Goal: Information Seeking & Learning: Learn about a topic

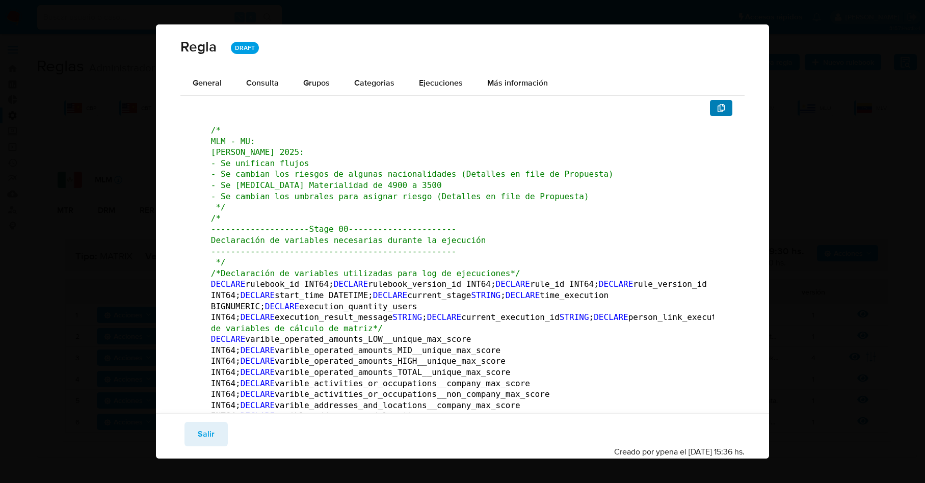
click at [717, 108] on icon "button" at bounding box center [721, 108] width 8 height 8
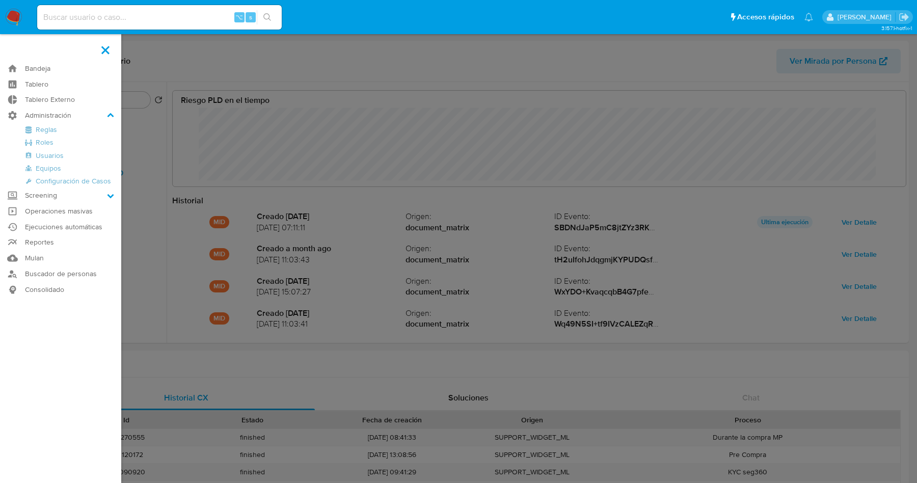
select select "10"
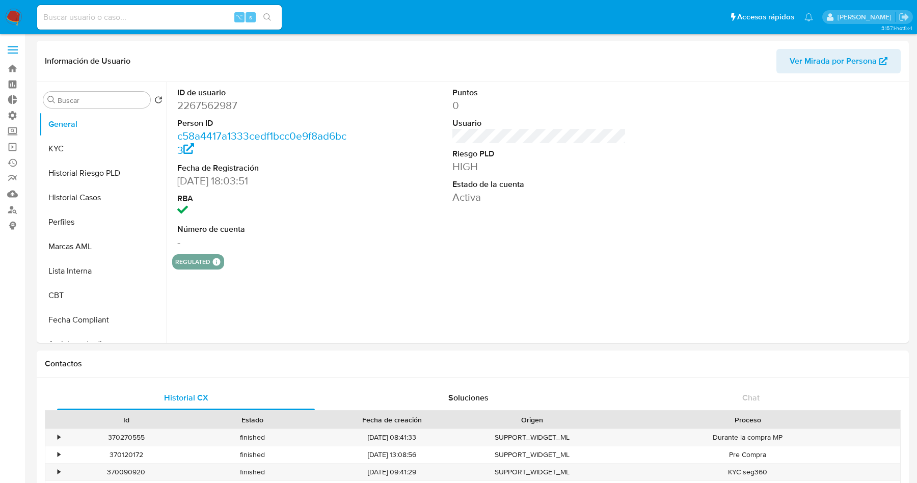
select select "10"
click at [361, 78] on div "Información de Usuario Ver Mirada por Persona" at bounding box center [473, 61] width 872 height 41
click at [88, 175] on button "Historial Riesgo PLD" at bounding box center [98, 173] width 119 height 24
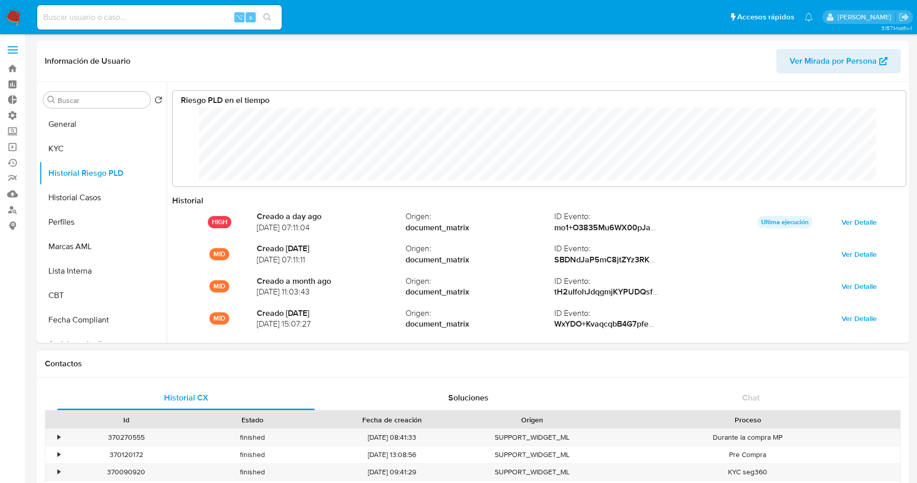
scroll to position [76, 713]
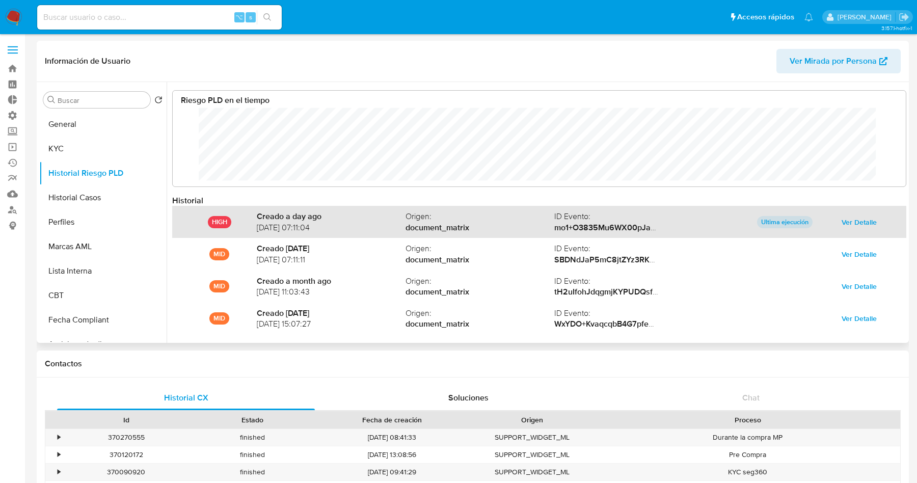
click at [853, 221] on span "Ver Detalle" at bounding box center [859, 222] width 35 height 14
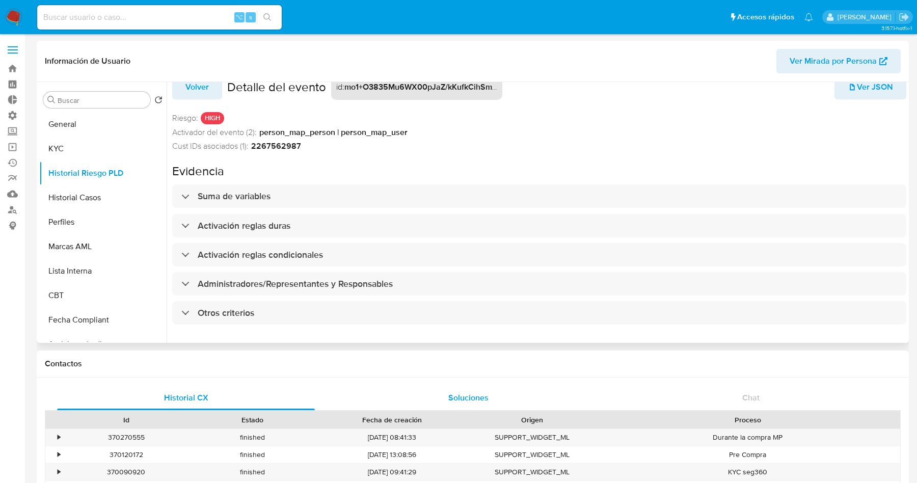
scroll to position [23, 0]
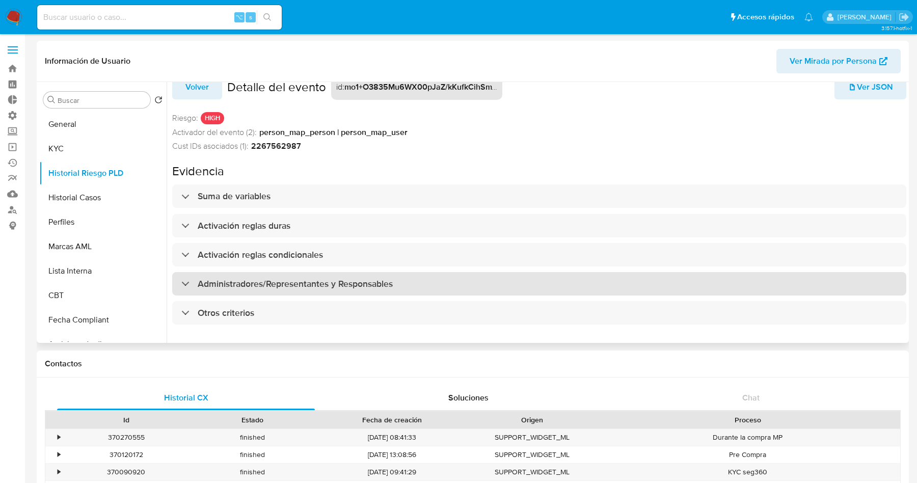
click at [308, 278] on h3 "Administradores/Representantes y Responsables" at bounding box center [295, 283] width 195 height 11
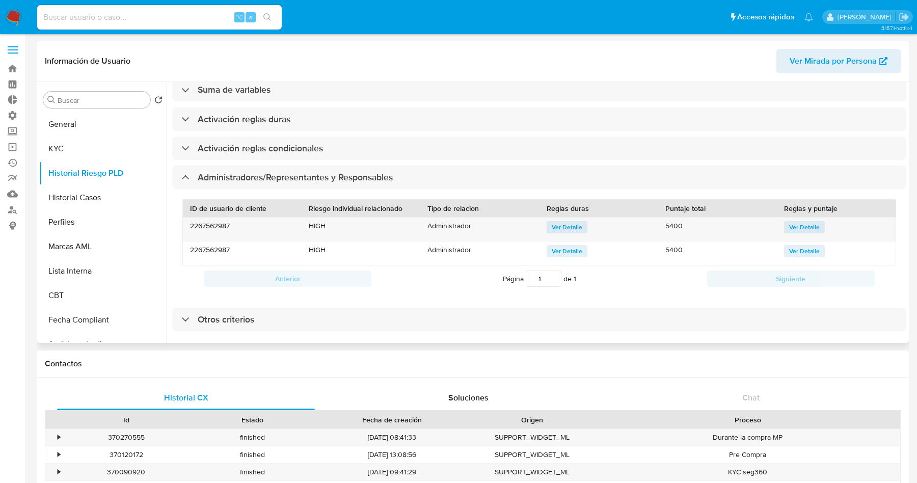
scroll to position [30, 0]
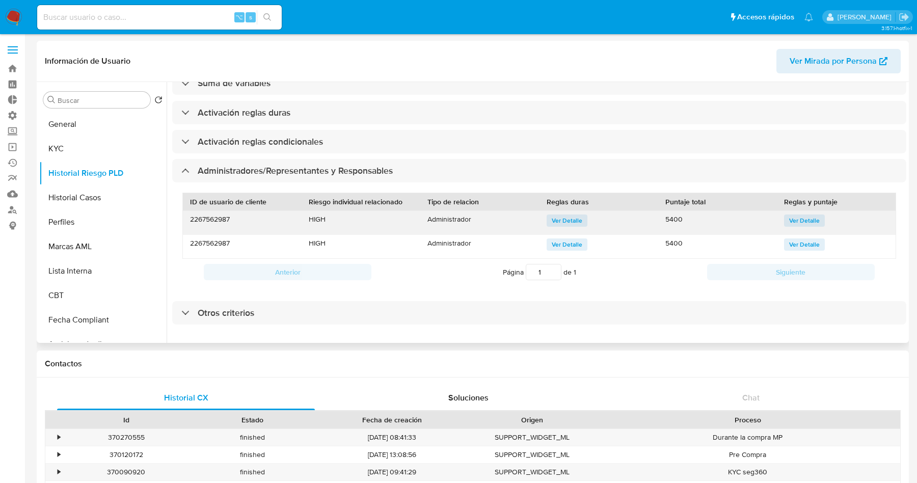
click at [794, 216] on span "Ver Detalle" at bounding box center [804, 221] width 31 height 10
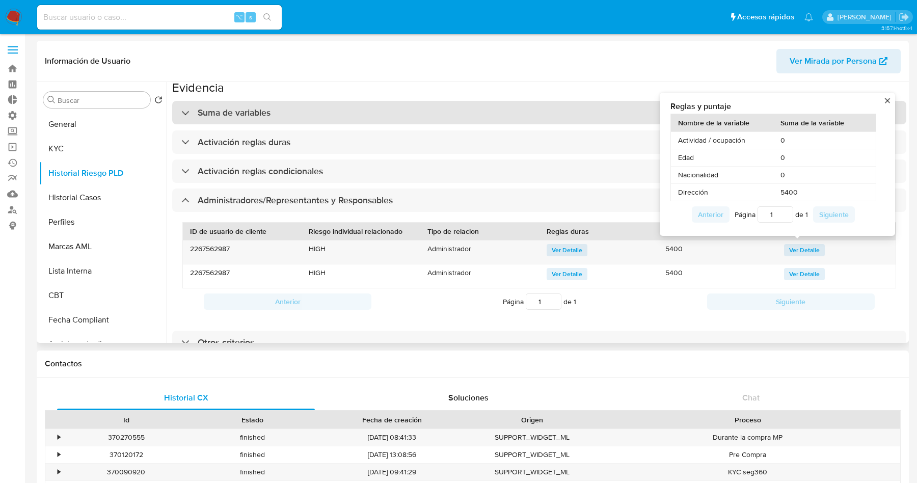
click at [222, 107] on h3 "Suma de variables" at bounding box center [234, 112] width 73 height 11
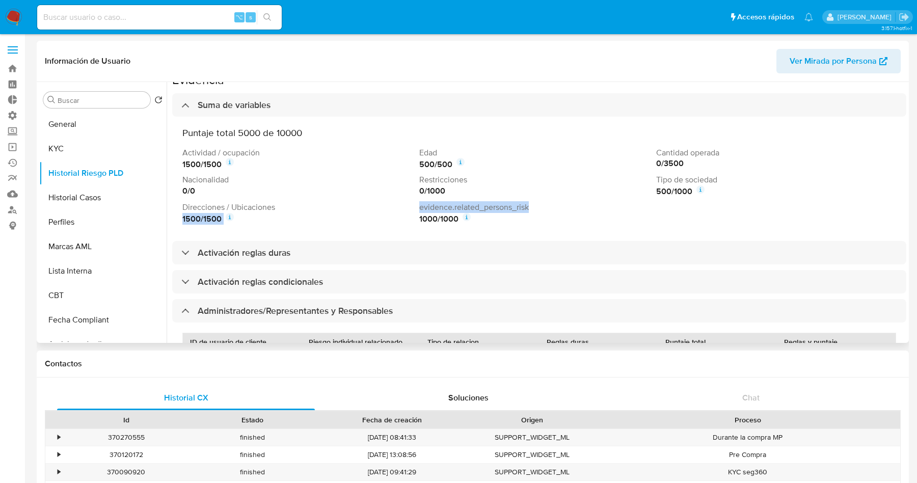
drag, startPoint x: 540, startPoint y: 209, endPoint x: 414, endPoint y: 203, distance: 126.5
click at [414, 203] on div "Actividad / ocupación 1500 / 1500 Edad 500 / 500 Cantidad operada 0 / 3500 Naci…" at bounding box center [539, 186] width 714 height 78
click at [536, 223] on div "1000 / 1000" at bounding box center [535, 219] width 233 height 12
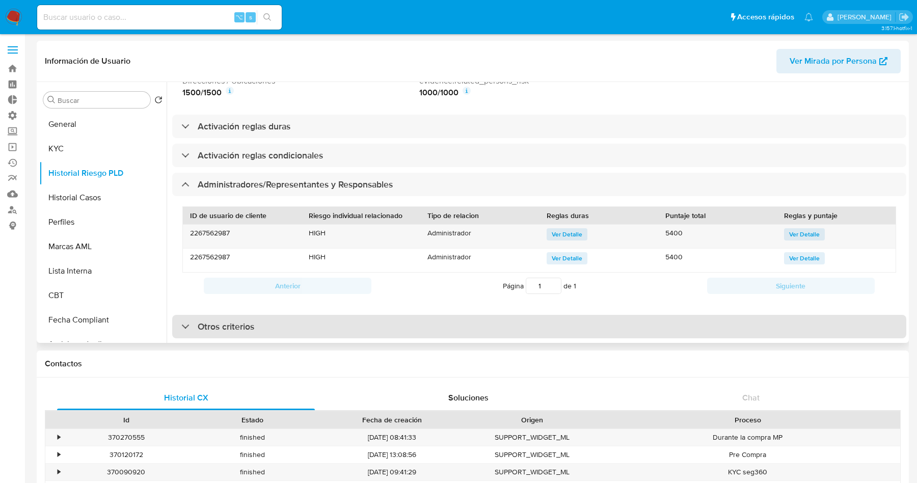
scroll to position [30, 0]
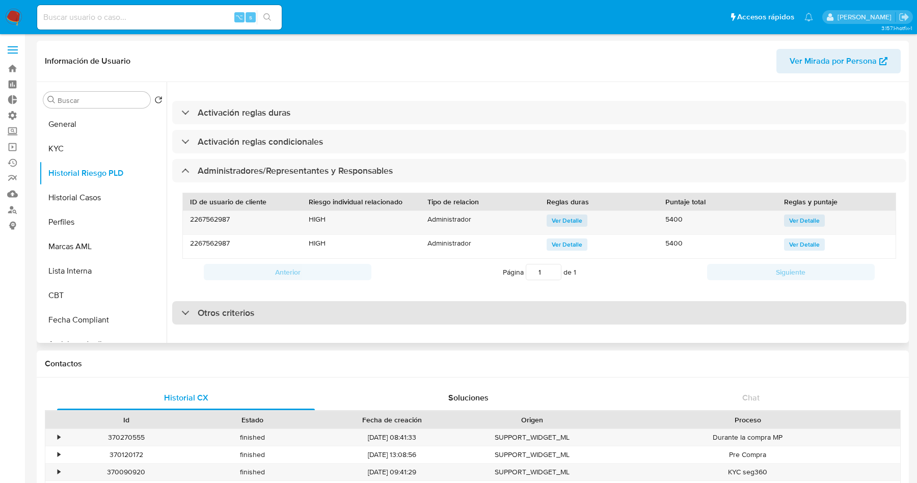
click at [247, 307] on h3 "Otros criterios" at bounding box center [226, 312] width 57 height 11
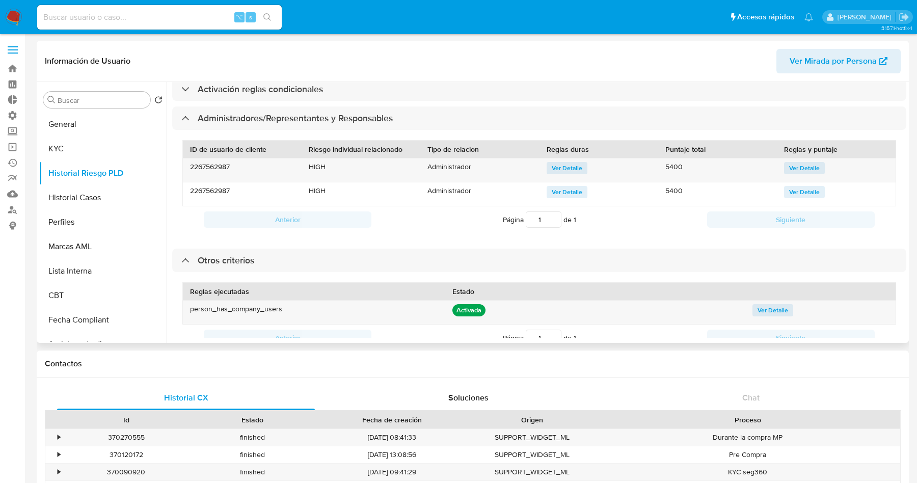
scroll to position [314, 0]
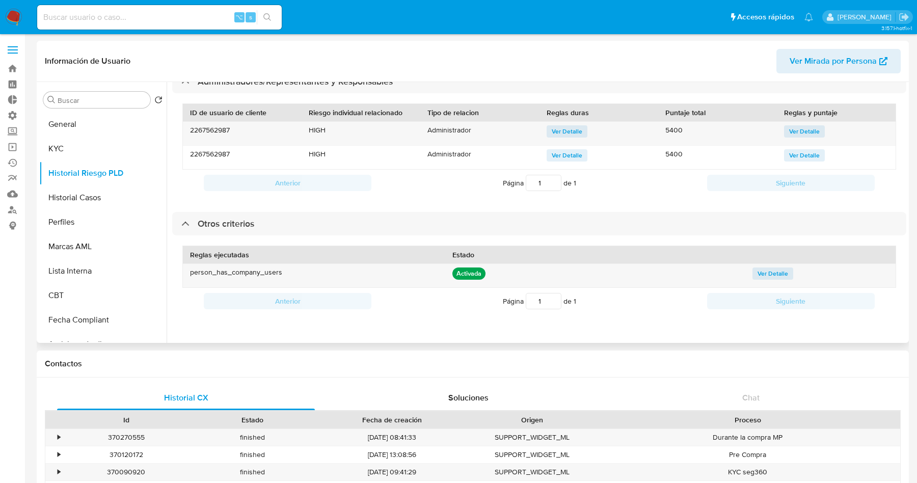
click at [258, 235] on div "Reglas ejecutadas Estado person_has_company_users Activada Ver Detalle Anterior…" at bounding box center [539, 279] width 734 height 89
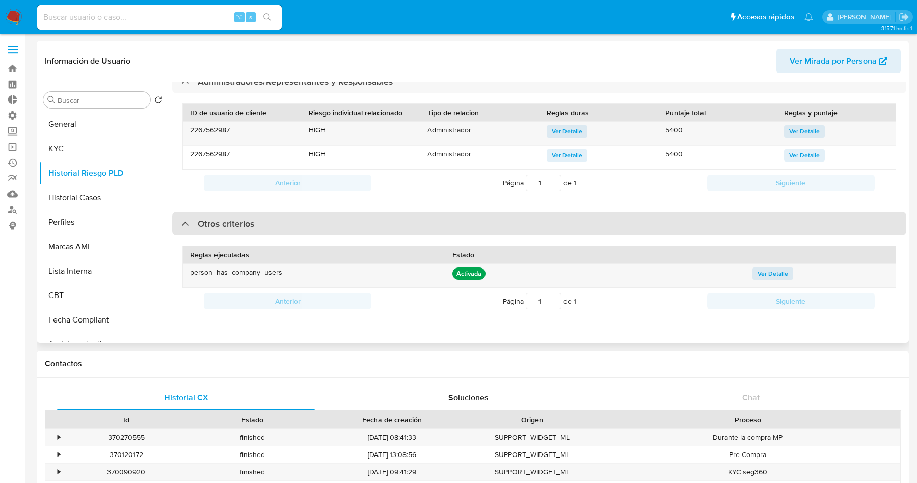
click at [258, 221] on div "Otros criterios" at bounding box center [539, 223] width 734 height 23
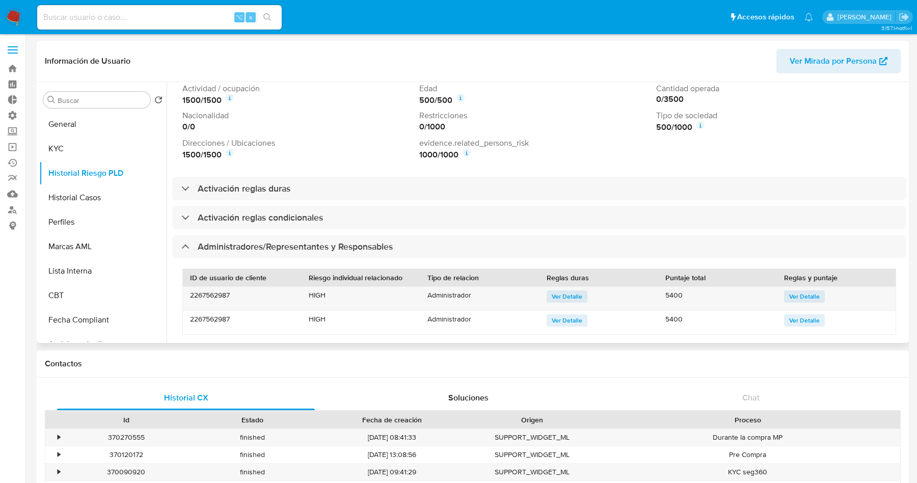
scroll to position [143, 0]
